Goal: Information Seeking & Learning: Find specific page/section

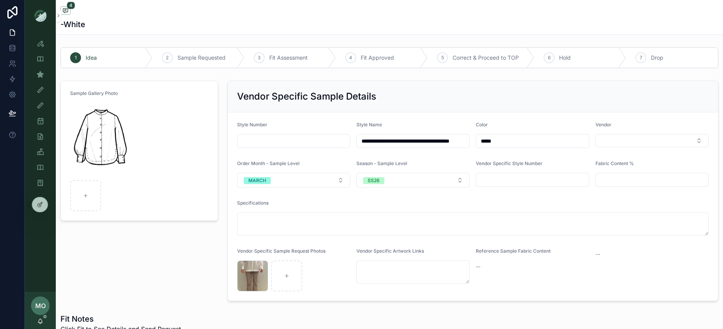
click at [41, 67] on div "Sample (MPN) View" at bounding box center [40, 74] width 31 height 15
click at [40, 72] on icon "scrollable content" at bounding box center [40, 74] width 8 height 8
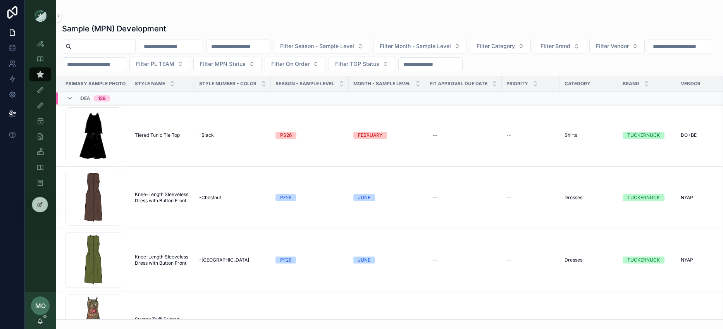
click at [102, 45] on input "scrollable content" at bounding box center [104, 46] width 64 height 11
paste input "******"
type input "******"
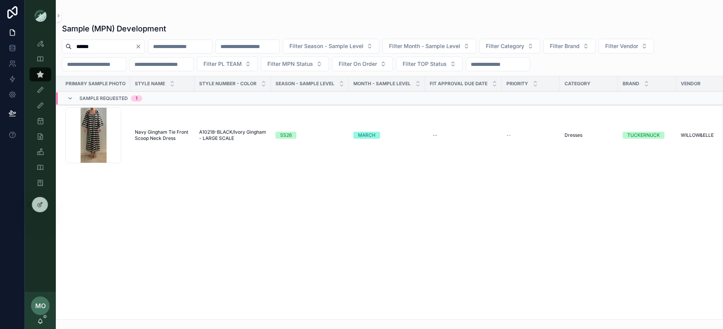
click at [163, 125] on td "Navy Gingham Tie Front Scoop Neck Dress Navy Gingham Tie Front Scoop Neck Dress" at bounding box center [162, 135] width 64 height 62
click at [164, 132] on span "Navy Gingham Tie Front Scoop Neck Dress" at bounding box center [162, 135] width 55 height 12
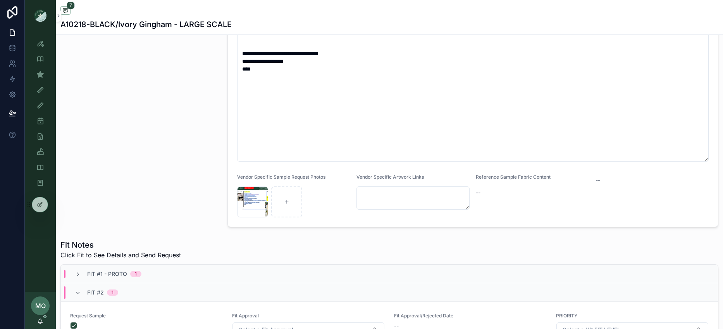
scroll to position [284, 0]
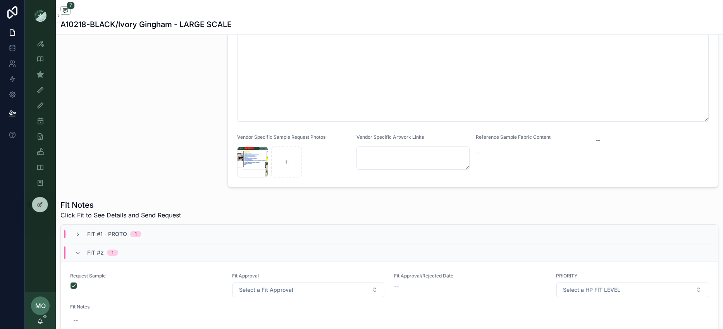
click at [142, 239] on div "Fit #1 - Proto 1" at bounding box center [389, 234] width 657 height 19
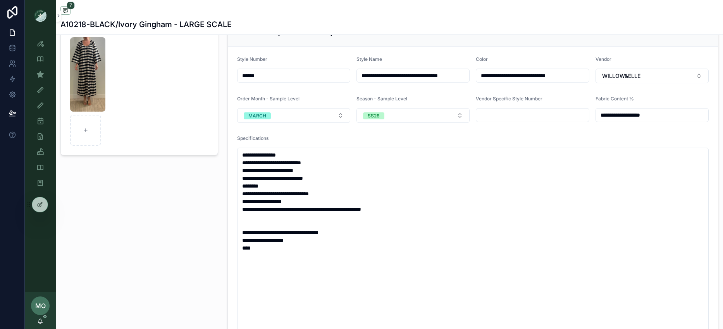
scroll to position [64, 0]
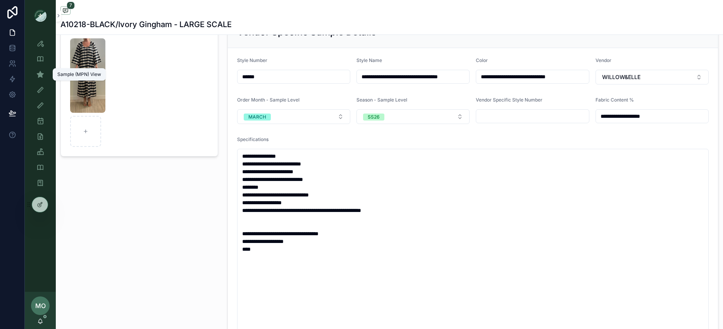
click at [37, 74] on icon "scrollable content" at bounding box center [40, 74] width 8 height 8
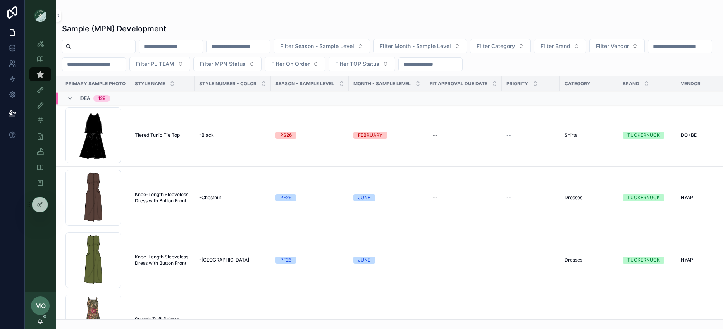
click at [96, 44] on input "scrollable content" at bounding box center [104, 46] width 64 height 11
paste input "*****"
type input "*****"
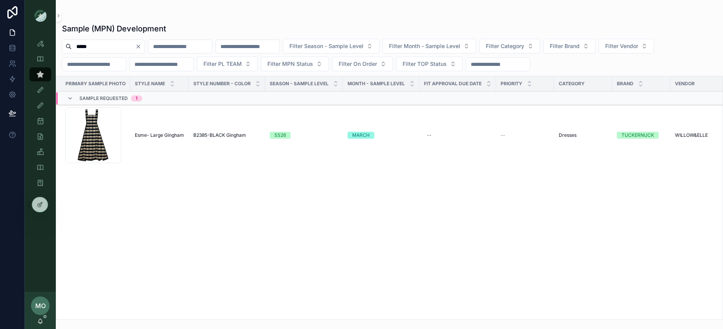
click at [210, 139] on td "B2385-BLACK Gingham B2385-BLACK Gingham" at bounding box center [227, 135] width 76 height 62
click at [209, 136] on span "B2385-BLACK Gingham" at bounding box center [219, 135] width 53 height 6
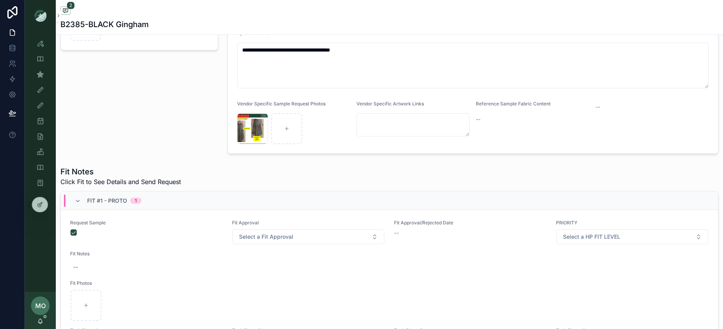
scroll to position [2, 0]
click at [91, 199] on span "Fit #1 - Proto" at bounding box center [107, 201] width 40 height 8
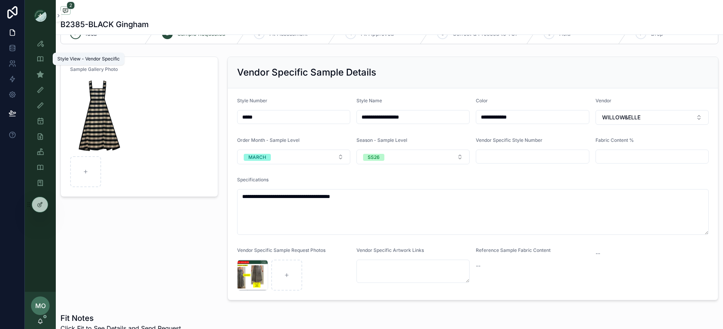
scroll to position [0, 0]
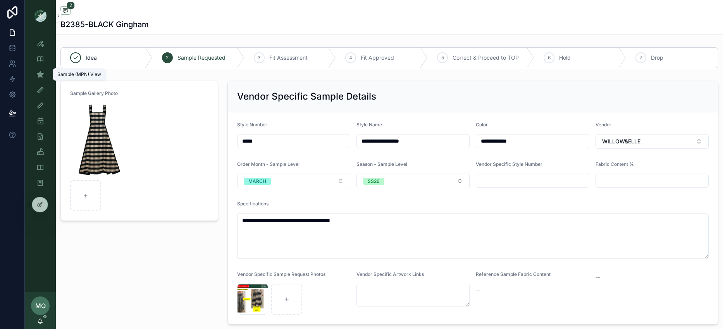
click at [37, 75] on icon "scrollable content" at bounding box center [40, 74] width 8 height 8
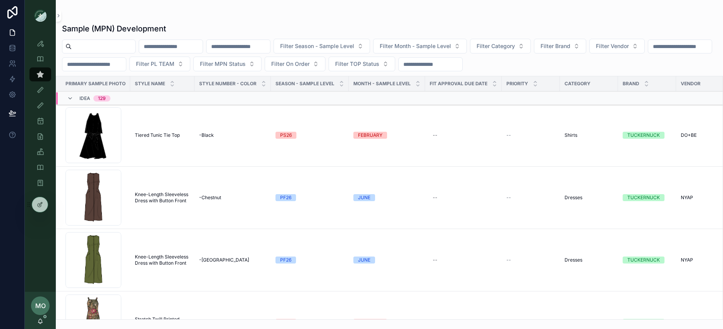
click at [96, 45] on input "scrollable content" at bounding box center [104, 46] width 64 height 11
paste input "*****"
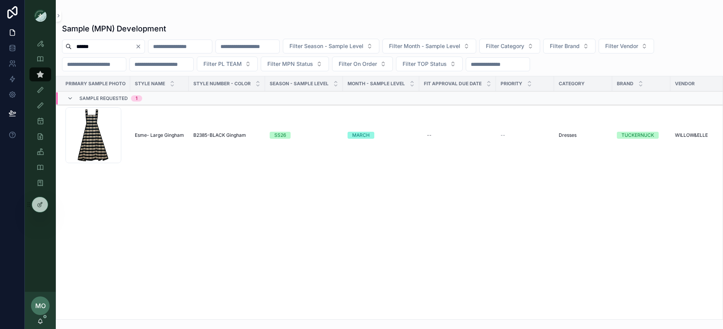
drag, startPoint x: 103, startPoint y: 48, endPoint x: 72, endPoint y: 38, distance: 32.5
click at [72, 38] on div "Sample (MPN) Development ***** Filter Season - Sample Level Filter Month - Samp…" at bounding box center [389, 169] width 667 height 301
paste input "scrollable content"
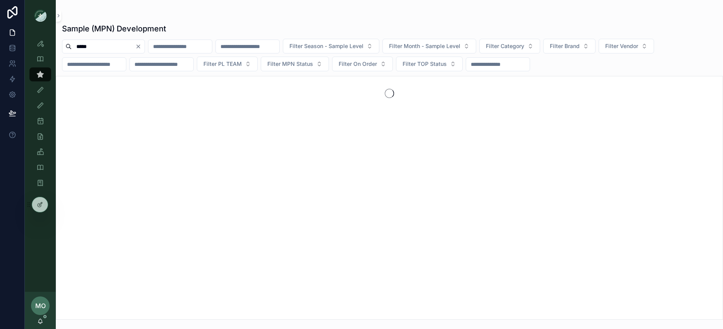
type input "*****"
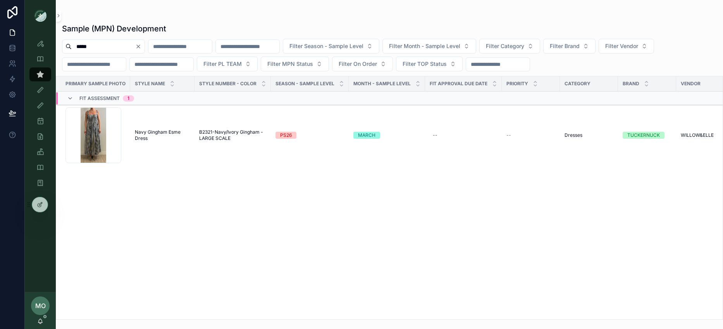
click at [194, 134] on td "B2321-Navy/Ivory Gingham - LARGE SCALE B2321-Navy/Ivory Gingham - LARGE SCALE" at bounding box center [232, 135] width 76 height 62
click at [162, 126] on td "Navy Gingham Esme Dress Navy Gingham Esme Dress" at bounding box center [162, 135] width 64 height 62
click at [161, 132] on span "Navy Gingham Esme Dress" at bounding box center [162, 135] width 55 height 12
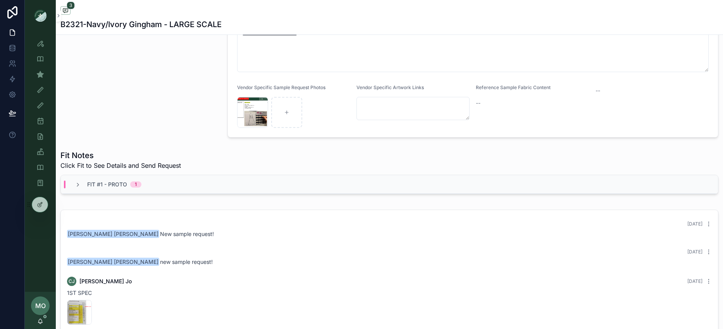
scroll to position [269, 0]
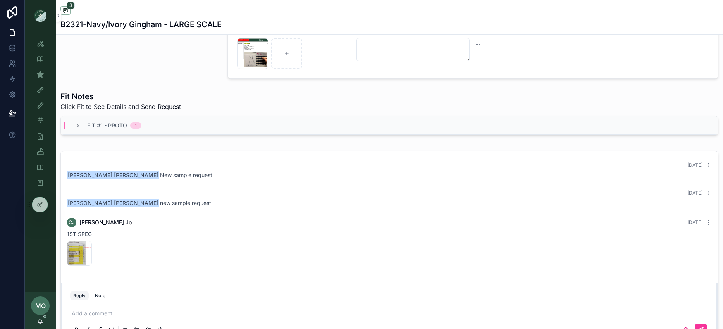
click at [100, 119] on div "Fit #1 - Proto 1" at bounding box center [389, 125] width 657 height 19
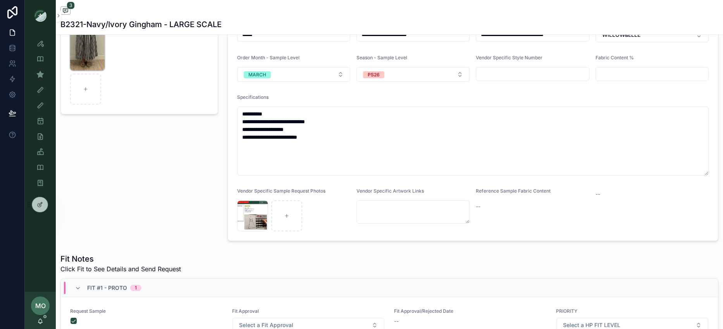
scroll to position [103, 0]
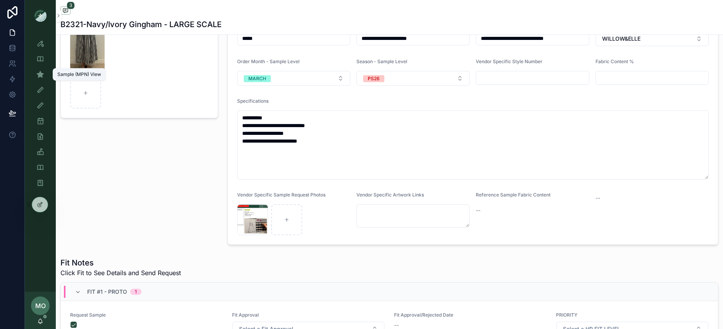
click at [36, 72] on icon "scrollable content" at bounding box center [40, 74] width 8 height 8
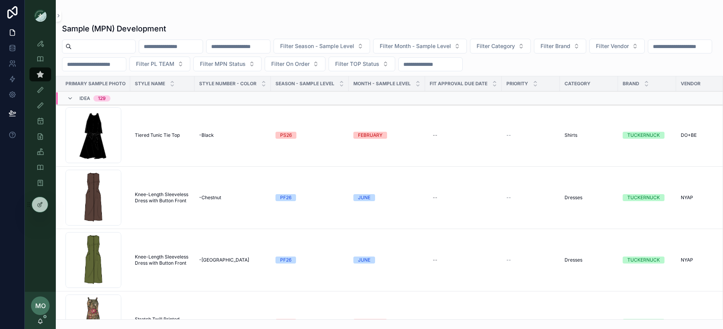
click at [103, 48] on input "scrollable content" at bounding box center [104, 46] width 64 height 11
paste input "*******"
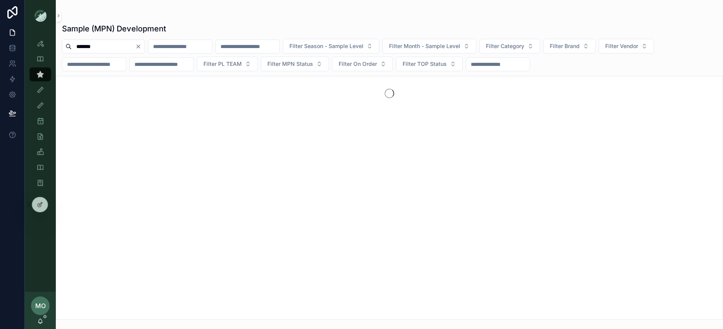
type input "*******"
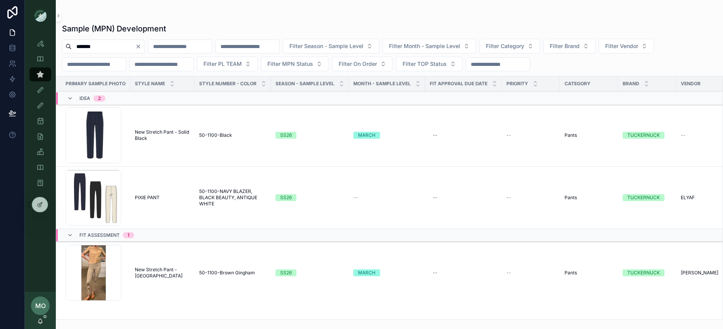
click at [218, 193] on span "50-1100-NAVY BLAZER, BLACK BEAUTY, ANTIQUE WHITE" at bounding box center [232, 197] width 67 height 19
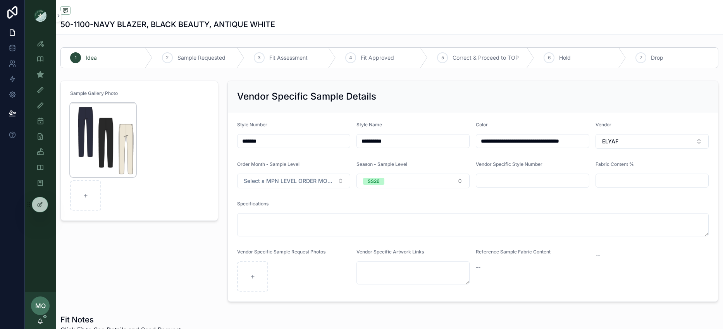
click at [117, 137] on img "scrollable content" at bounding box center [103, 140] width 66 height 74
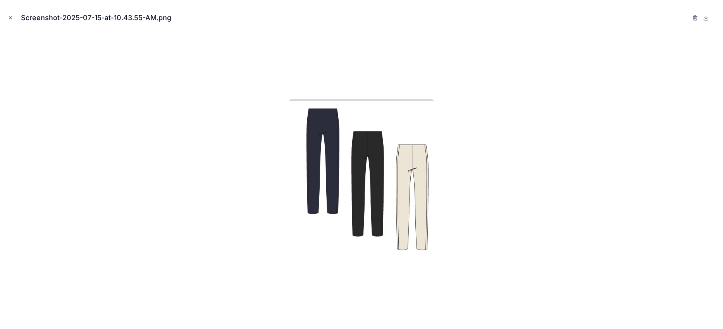
click at [12, 17] on icon "Close modal" at bounding box center [10, 17] width 5 height 5
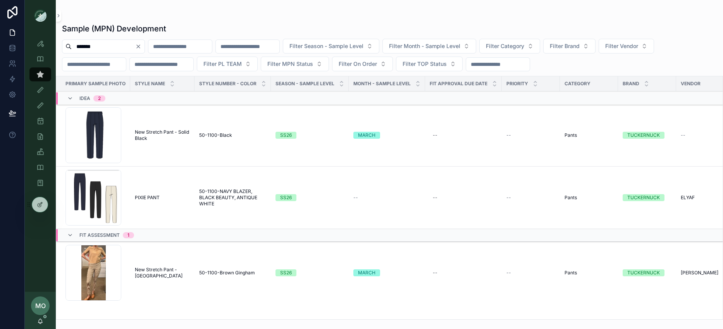
click at [152, 137] on span "New Stretch Pant - Solid Black" at bounding box center [162, 135] width 55 height 12
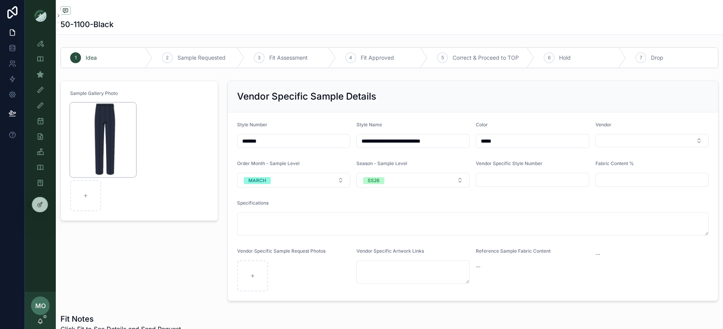
click at [98, 115] on img "scrollable content" at bounding box center [103, 140] width 66 height 74
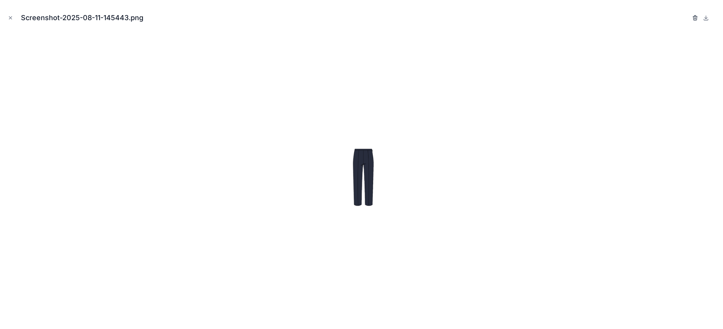
click at [697, 17] on icon "button" at bounding box center [695, 18] width 6 height 6
click at [686, 18] on icon "button" at bounding box center [687, 18] width 6 height 6
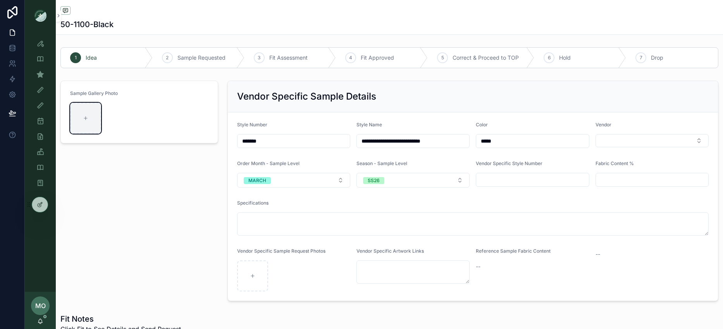
click at [83, 122] on div "scrollable content" at bounding box center [85, 118] width 31 height 31
type input "**********"
click at [151, 225] on div "Sample Gallery Photo" at bounding box center [139, 190] width 167 height 227
click at [149, 224] on div "Sample Gallery Photo" at bounding box center [139, 190] width 167 height 227
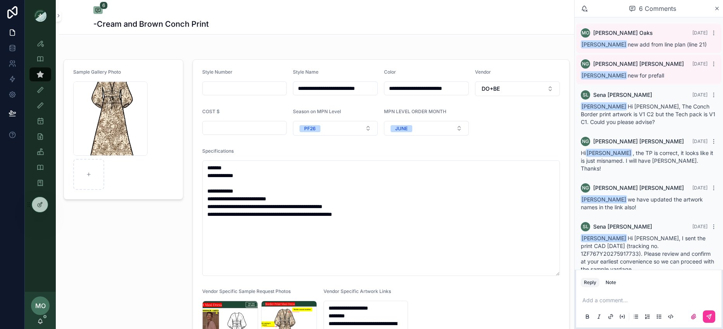
scroll to position [18, 0]
drag, startPoint x: 686, startPoint y: 239, endPoint x: 631, endPoint y: 238, distance: 55.4
click at [631, 238] on span "Noelle Garcia-Farris Hi Noelle, I sent the print CAD today (tracking no. 1ZF767…" at bounding box center [646, 254] width 133 height 38
copy span "1ZF767Y20275917733"
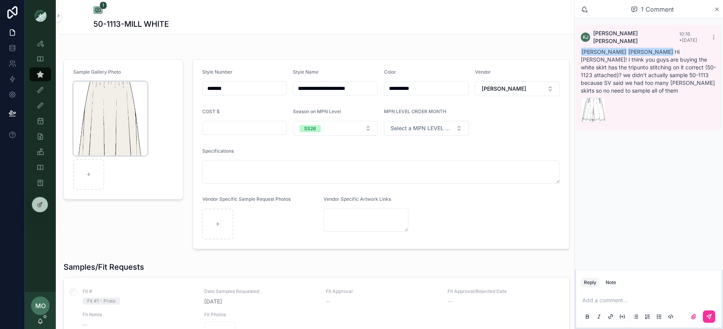
click at [120, 115] on div "Screenshot-2025-08-28-115846 .png" at bounding box center [110, 118] width 74 height 74
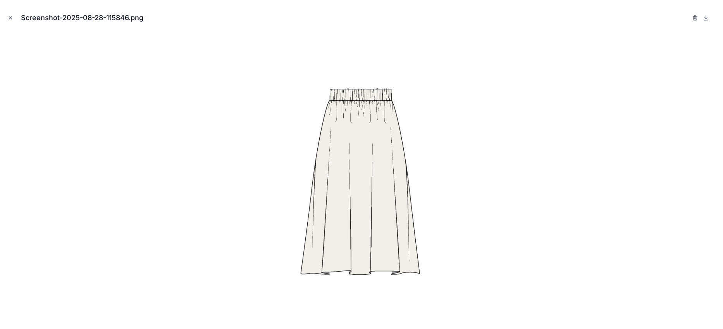
click at [13, 19] on div "Screenshot-2025-08-28-115846.png" at bounding box center [361, 17] width 710 height 23
click at [9, 19] on icon "Close modal" at bounding box center [10, 18] width 3 height 3
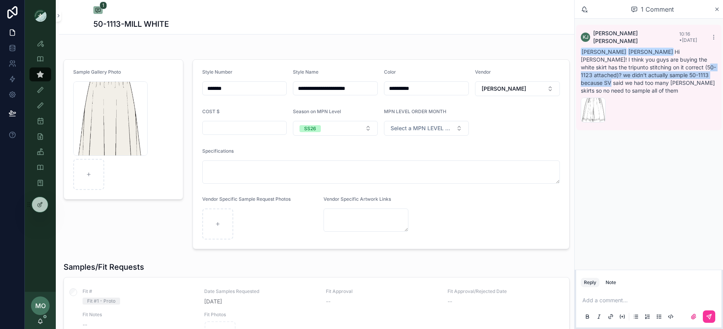
drag, startPoint x: 659, startPoint y: 59, endPoint x: 689, endPoint y: 66, distance: 30.6
click at [689, 66] on span "Maggie Oaks Anna Matteson Hi Maggie! I think you guys are buying the white skir…" at bounding box center [647, 70] width 135 height 45
click at [690, 72] on div "Maggie Oaks Anna Matteson Hi Maggie! I think you guys are buying the white skir…" at bounding box center [648, 71] width 136 height 46
drag, startPoint x: 640, startPoint y: 70, endPoint x: 622, endPoint y: 69, distance: 17.5
click at [622, 69] on span "Maggie Oaks Anna Matteson Hi Maggie! I think you guys are buying the white skir…" at bounding box center [647, 70] width 135 height 45
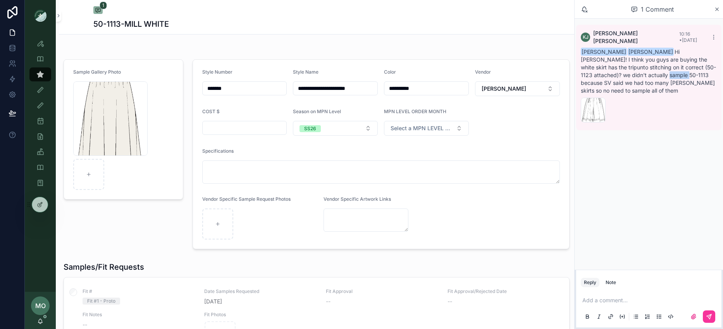
copy span "50-1113"
drag, startPoint x: 235, startPoint y: 91, endPoint x: 199, endPoint y: 87, distance: 35.4
click at [199, 87] on form "**********" at bounding box center [381, 154] width 376 height 189
click at [589, 299] on p "scrollable content" at bounding box center [650, 300] width 136 height 8
click at [709, 317] on icon "scrollable content" at bounding box center [708, 316] width 5 height 5
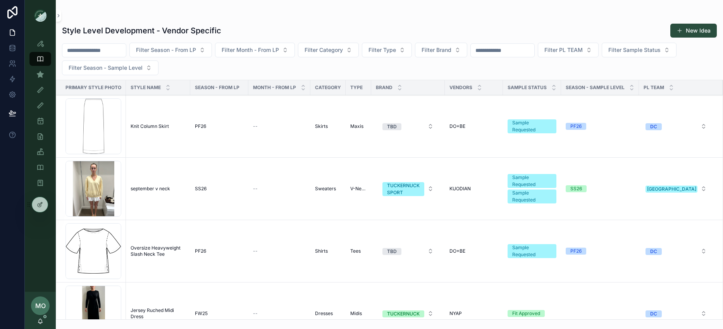
click at [78, 48] on input "scrollable content" at bounding box center [94, 50] width 64 height 11
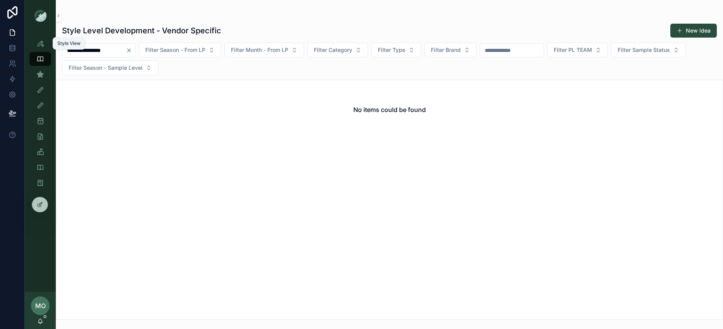
drag, startPoint x: 81, startPoint y: 49, endPoint x: 46, endPoint y: 45, distance: 35.1
click at [46, 45] on div "**********" at bounding box center [374, 164] width 698 height 329
type input "**********"
click at [45, 47] on div "Style View" at bounding box center [40, 43] width 12 height 12
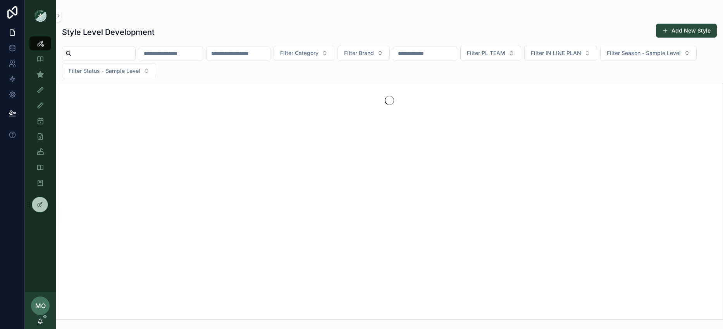
click at [88, 54] on input "scrollable content" at bounding box center [104, 53] width 64 height 11
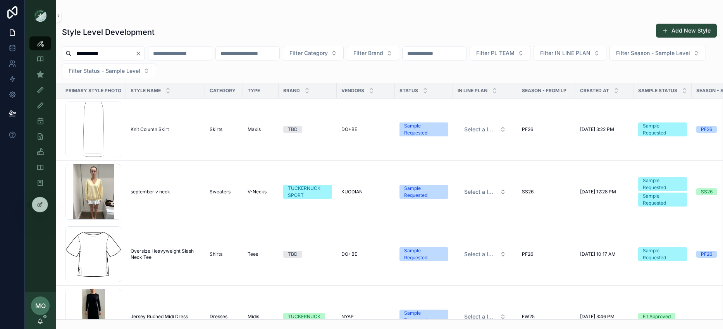
type input "**********"
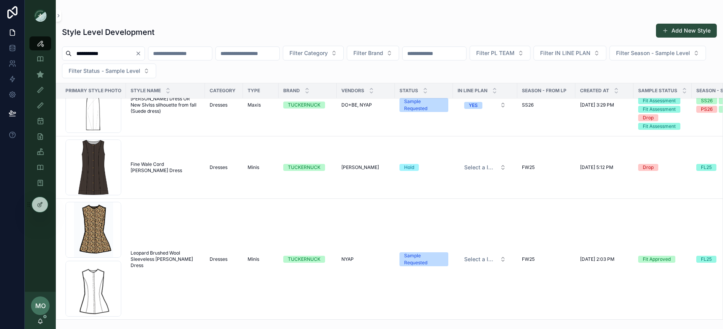
scroll to position [25, 0]
click at [36, 76] on icon "scrollable content" at bounding box center [40, 74] width 8 height 8
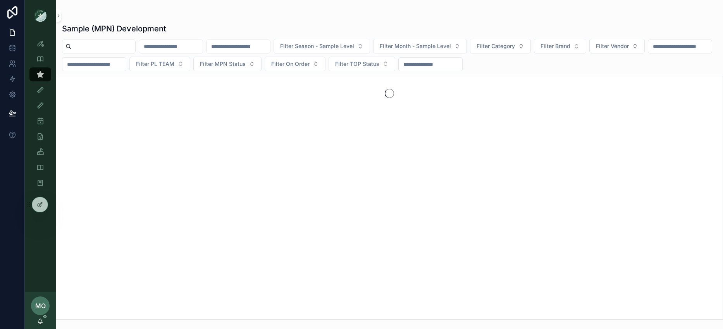
click at [94, 48] on input "scrollable content" at bounding box center [104, 46] width 64 height 11
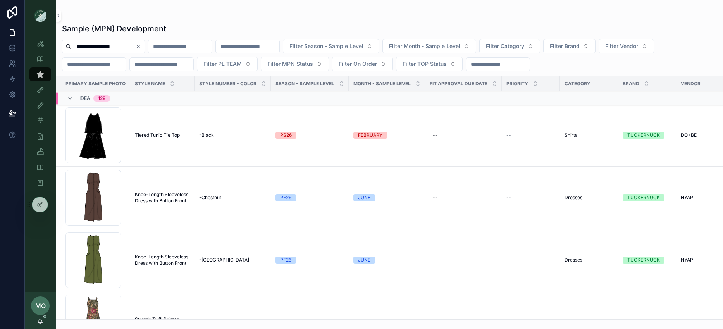
type input "**********"
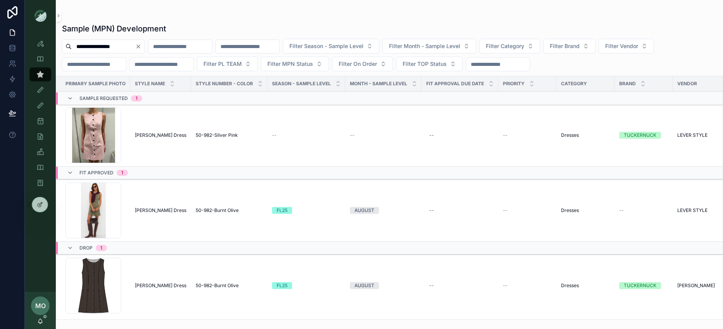
click at [166, 211] on span "[PERSON_NAME] Dress" at bounding box center [161, 210] width 52 height 6
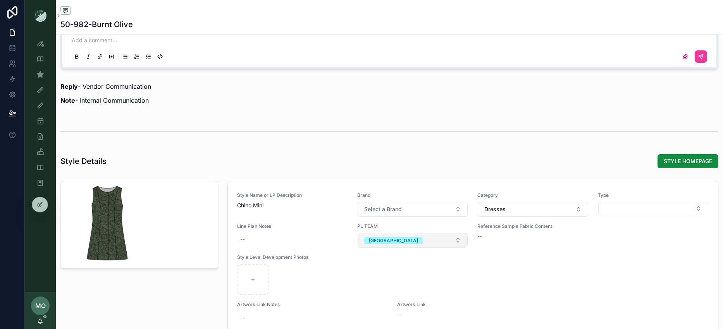
scroll to position [771, 0]
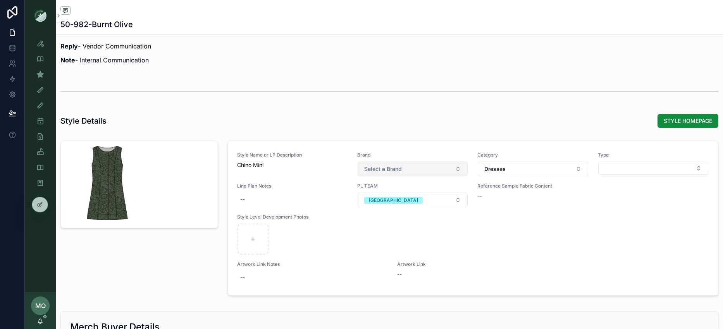
click at [376, 165] on span "Select a Brand" at bounding box center [383, 169] width 38 height 8
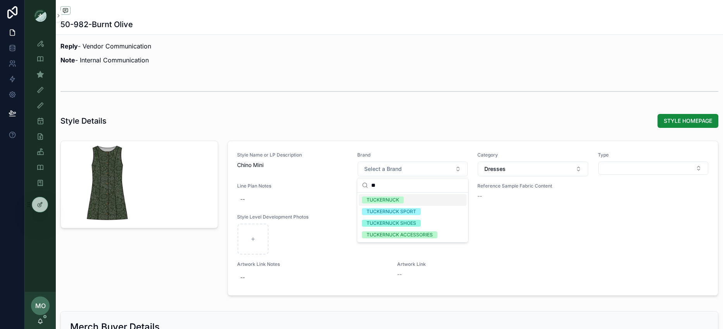
type input "**"
click at [382, 199] on div "TUCKERNUCK" at bounding box center [382, 199] width 33 height 7
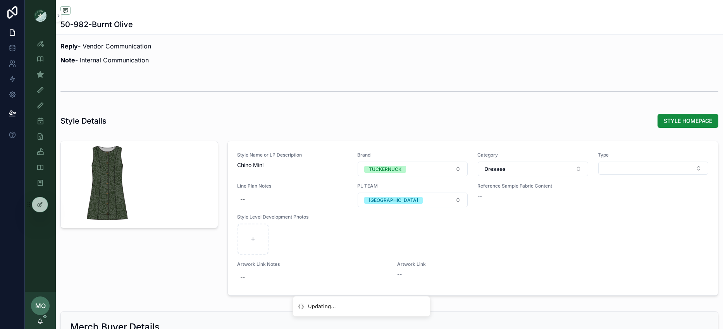
click at [434, 123] on div "Style Details STYLE HOMEPAGE" at bounding box center [388, 120] width 657 height 15
click at [40, 76] on icon "scrollable content" at bounding box center [40, 74] width 8 height 8
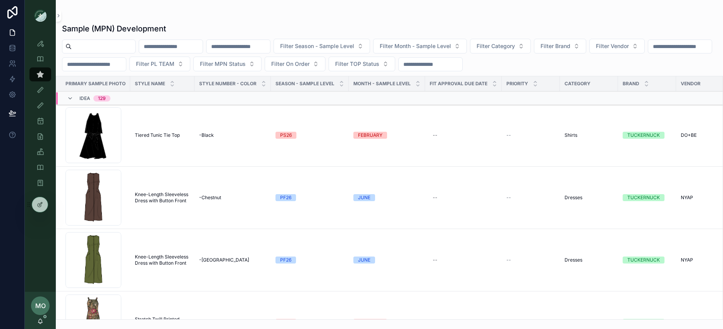
click at [95, 52] on input "scrollable content" at bounding box center [104, 46] width 64 height 11
type input "******"
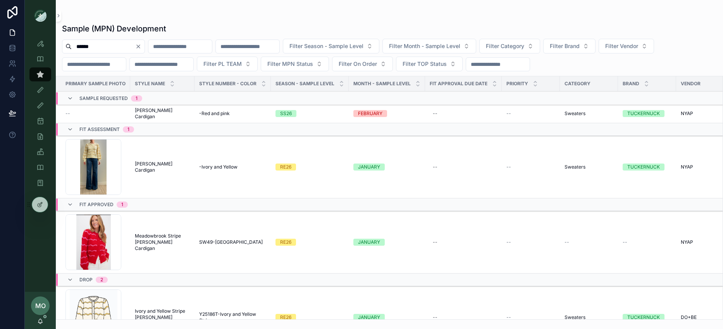
click at [149, 234] on td "Meadowbrook Stripe [PERSON_NAME] Cardigan Meadowbrook Stripe [PERSON_NAME] Card…" at bounding box center [162, 242] width 64 height 62
click at [160, 240] on span "Meadowbrook Stripe [PERSON_NAME] Cardigan" at bounding box center [162, 242] width 55 height 19
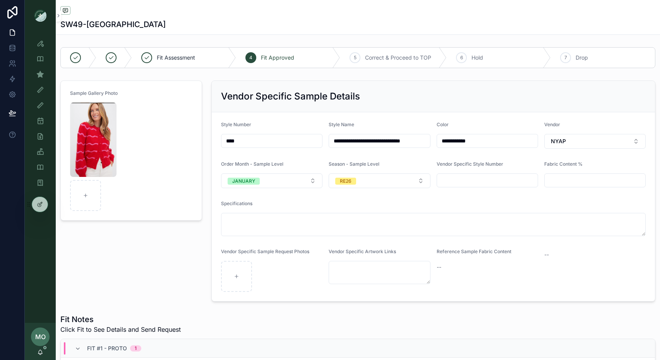
click at [41, 74] on icon "scrollable content" at bounding box center [40, 74] width 8 height 8
click at [39, 76] on icon "scrollable content" at bounding box center [40, 74] width 8 height 8
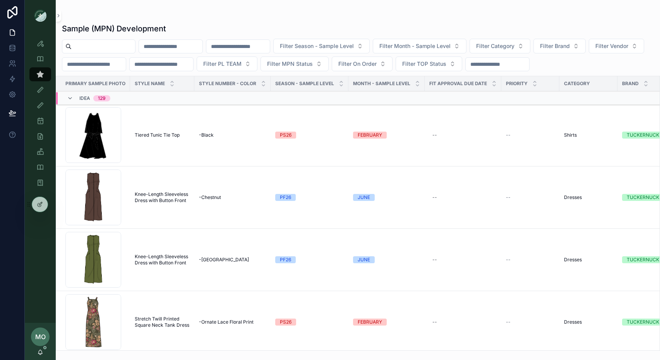
click at [95, 47] on input "scrollable content" at bounding box center [104, 46] width 64 height 11
type input "*"
type input "**********"
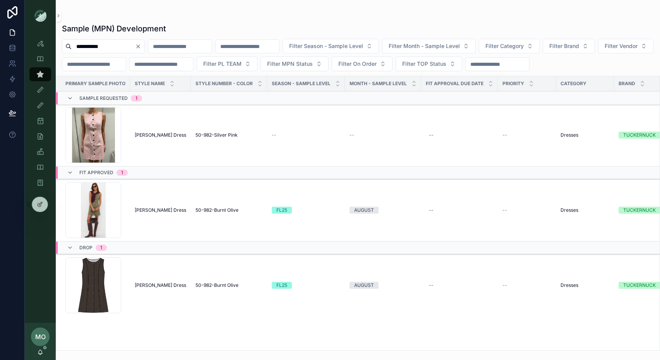
click at [161, 135] on span "[PERSON_NAME] Dress" at bounding box center [161, 135] width 52 height 6
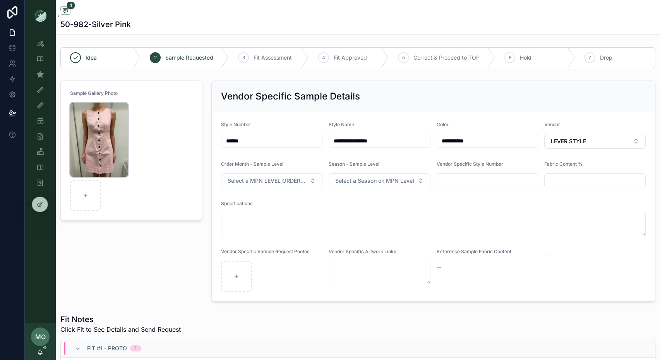
scroll to position [50, 0]
click at [40, 123] on icon "scrollable content" at bounding box center [40, 121] width 8 height 8
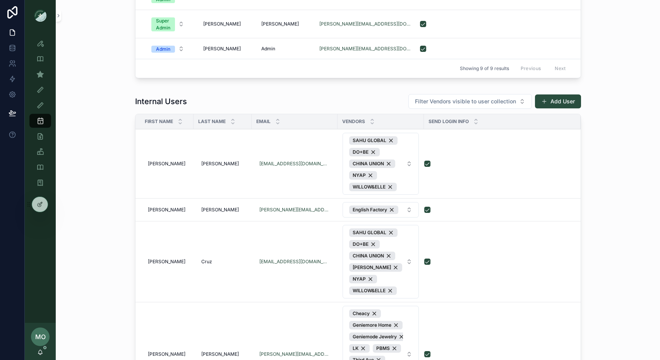
scroll to position [227, 0]
click at [461, 95] on button "Filter Vendors visible to user collection" at bounding box center [471, 101] width 124 height 15
type input "****"
click at [444, 135] on div "NYAP" at bounding box center [471, 132] width 108 height 12
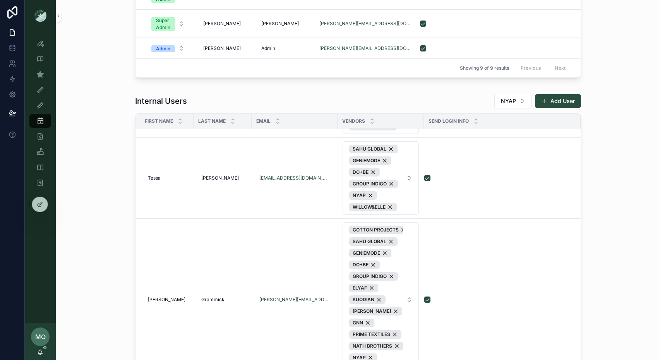
scroll to position [908, 0]
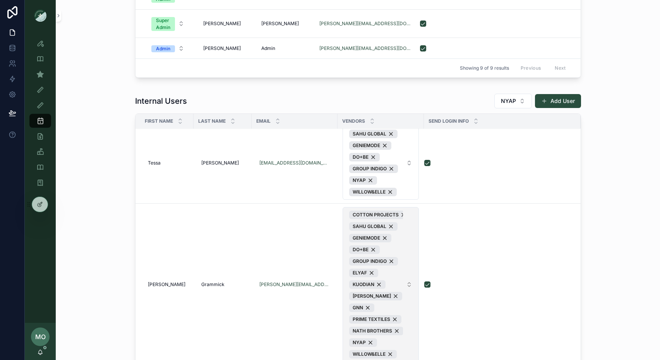
click at [402, 293] on button "COTTON PROJECTS SAHU GLOBAL GENIEMODE DO+BE GROUP INDIGO ELYAF KUODIAN [PERSON_…" at bounding box center [381, 284] width 76 height 155
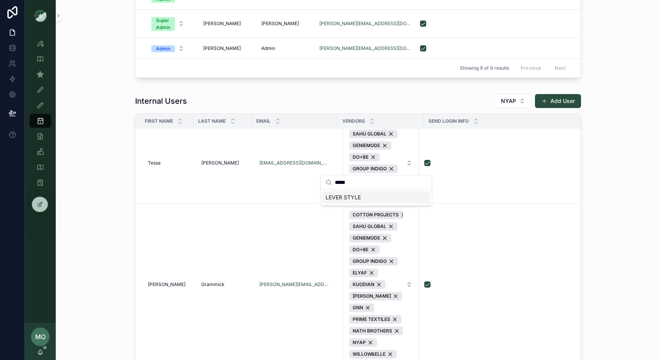
type input "*****"
click at [365, 195] on div "LEVER STYLE" at bounding box center [377, 197] width 108 height 12
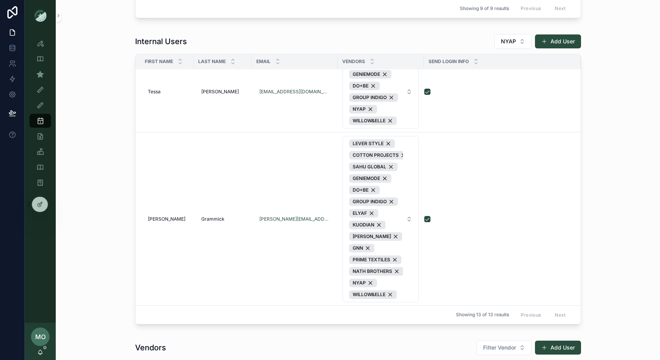
scroll to position [295, 0]
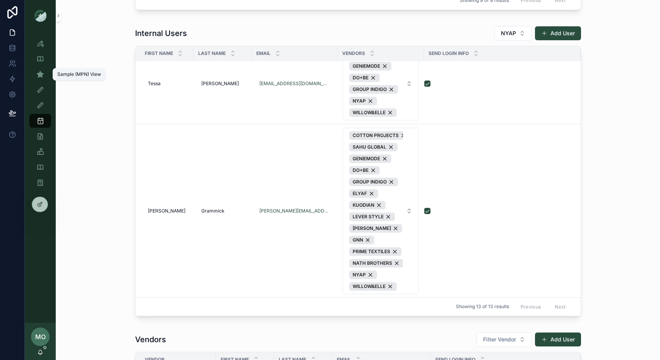
click at [48, 79] on link "Sample (MPN) View" at bounding box center [40, 74] width 22 height 14
